Goal: Check status: Check status

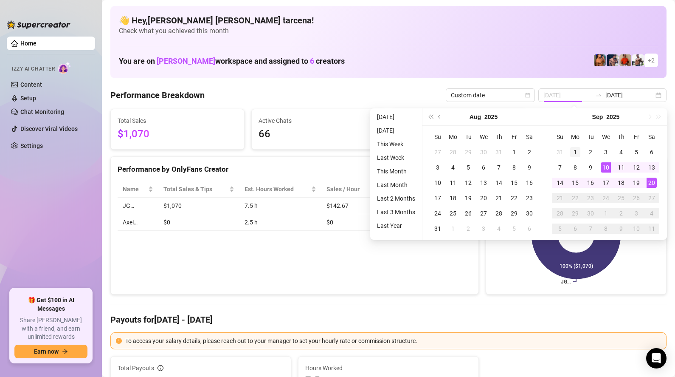
type input "2025-09-01"
click at [576, 153] on div "1" at bounding box center [575, 152] width 10 height 10
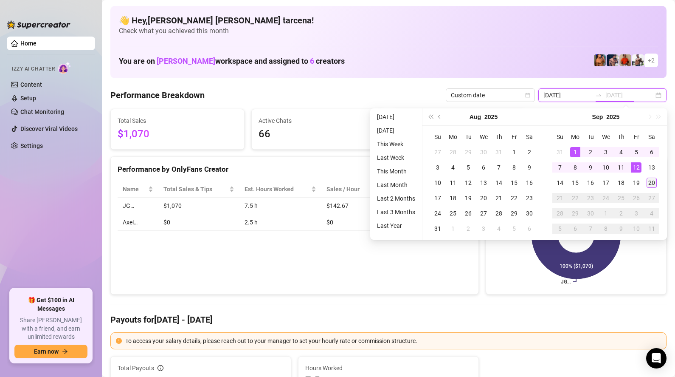
type input "[DATE]"
click at [655, 186] on div "20" at bounding box center [652, 182] width 10 height 10
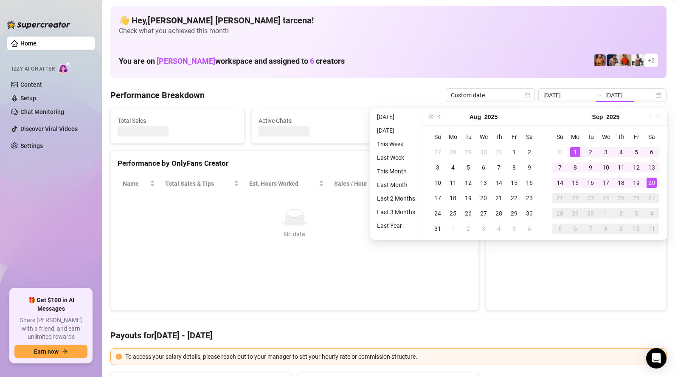
type input "2025-09-01"
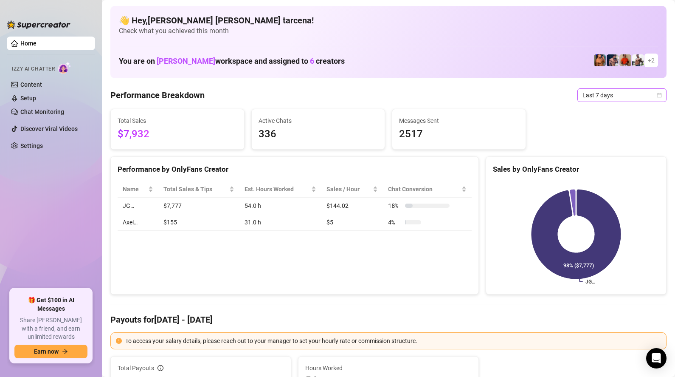
click at [604, 97] on span "Last 7 days" at bounding box center [621, 95] width 79 height 13
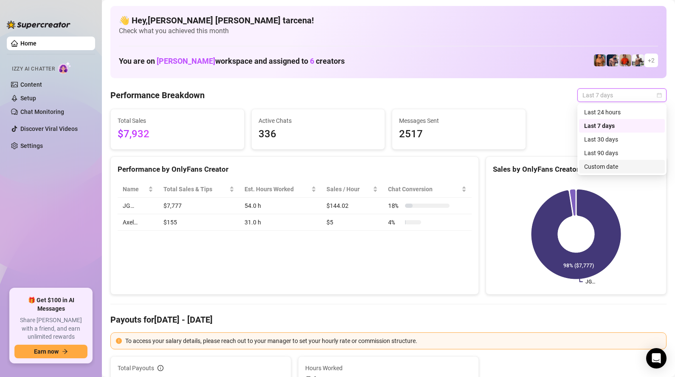
click at [606, 167] on div "Custom date" at bounding box center [622, 166] width 76 height 9
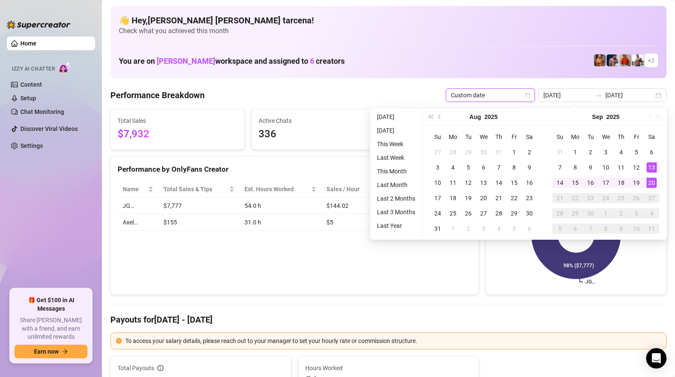
type input "[DATE]"
click at [651, 181] on div "20" at bounding box center [652, 182] width 10 height 10
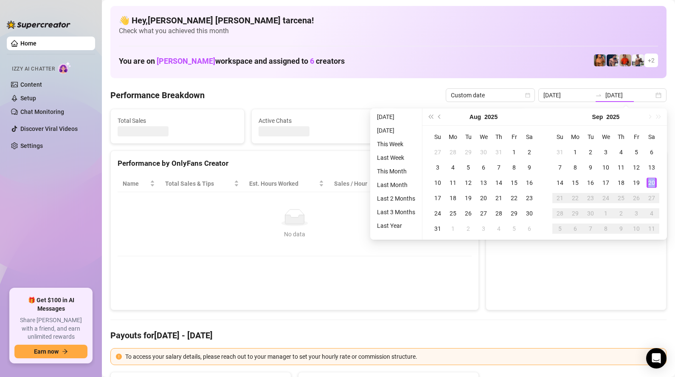
type input "[DATE]"
